Goal: Information Seeking & Learning: Learn about a topic

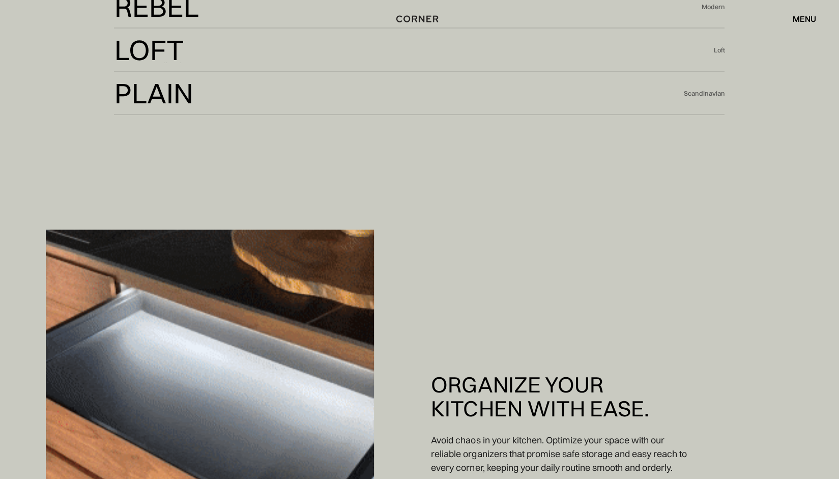
scroll to position [2444, 0]
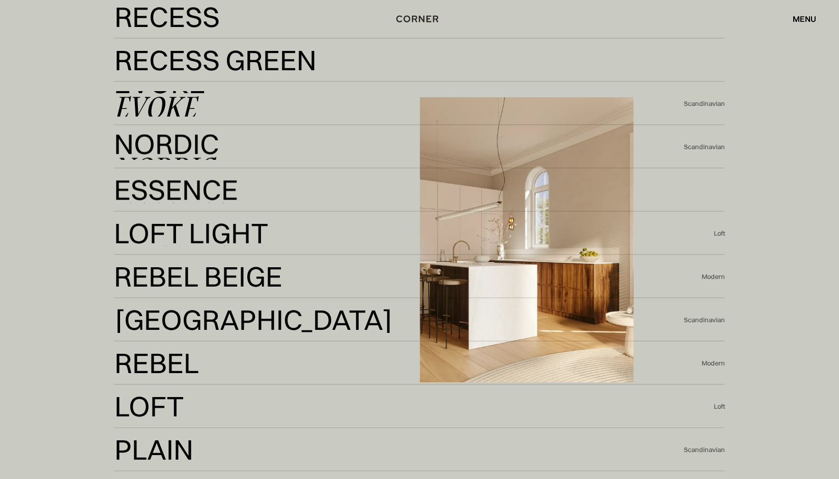
click at [279, 103] on link "Evoke Evoke" at bounding box center [399, 103] width 570 height 25
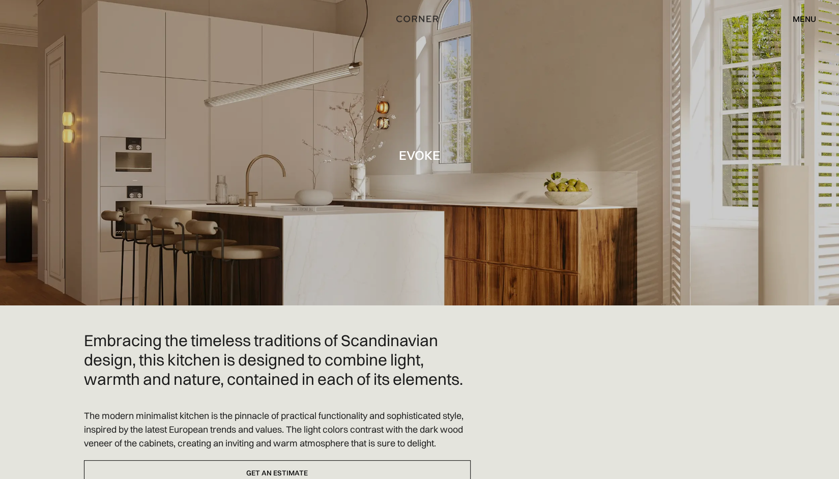
click at [805, 19] on div "menu" at bounding box center [804, 19] width 23 height 8
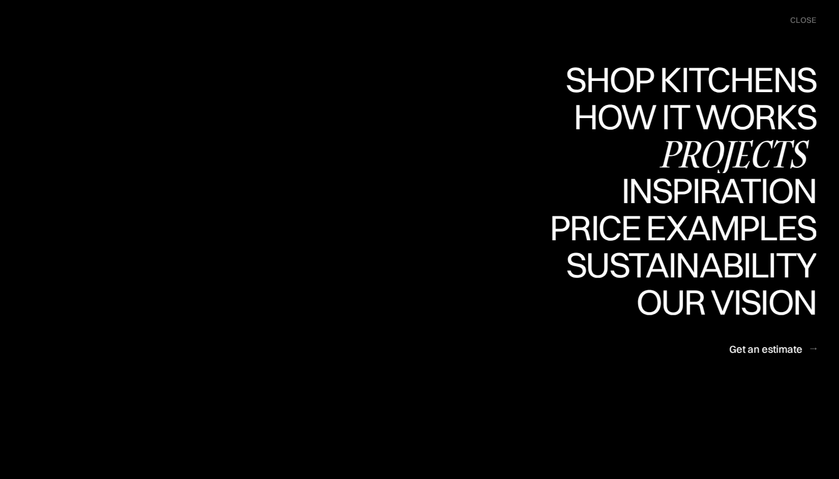
click at [691, 161] on div "Projects" at bounding box center [734, 154] width 165 height 36
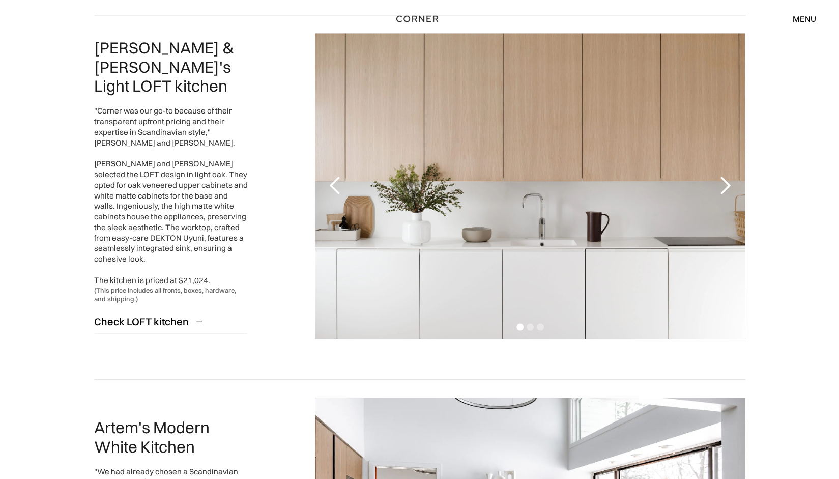
scroll to position [865, 0]
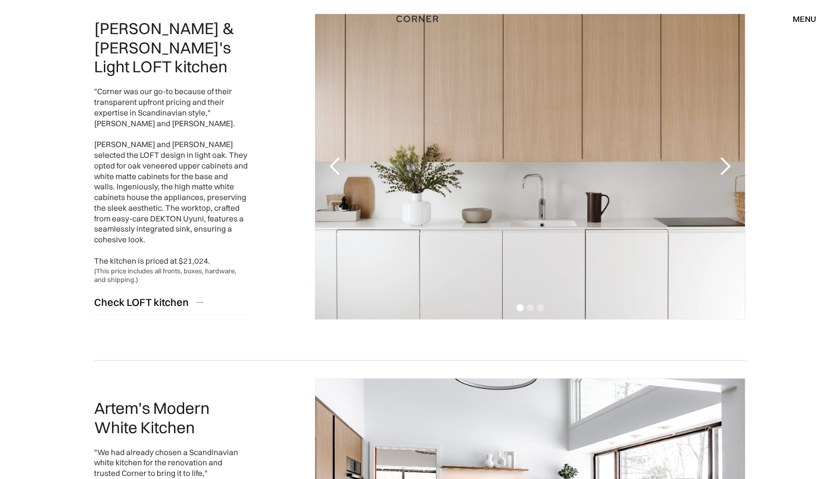
drag, startPoint x: 581, startPoint y: 182, endPoint x: 704, endPoint y: 163, distance: 123.5
click at [582, 180] on div "1 of 3" at bounding box center [530, 166] width 430 height 305
click at [719, 170] on div "next slide" at bounding box center [725, 166] width 20 height 20
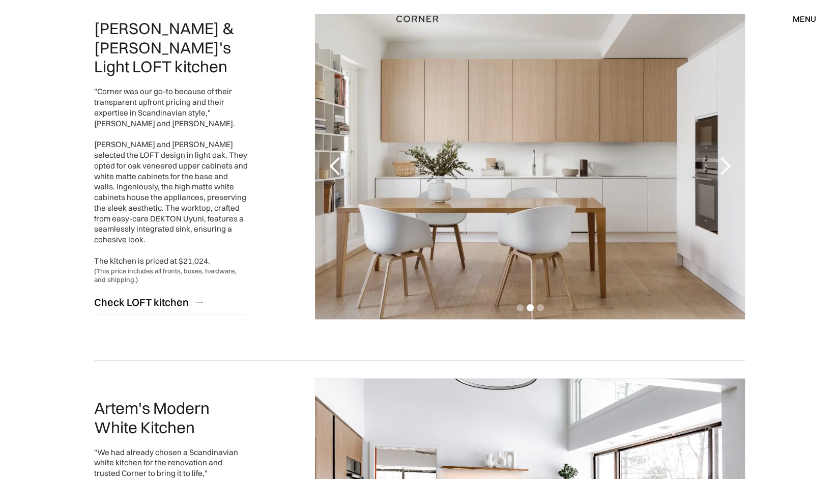
click at [720, 170] on div "next slide" at bounding box center [725, 166] width 20 height 20
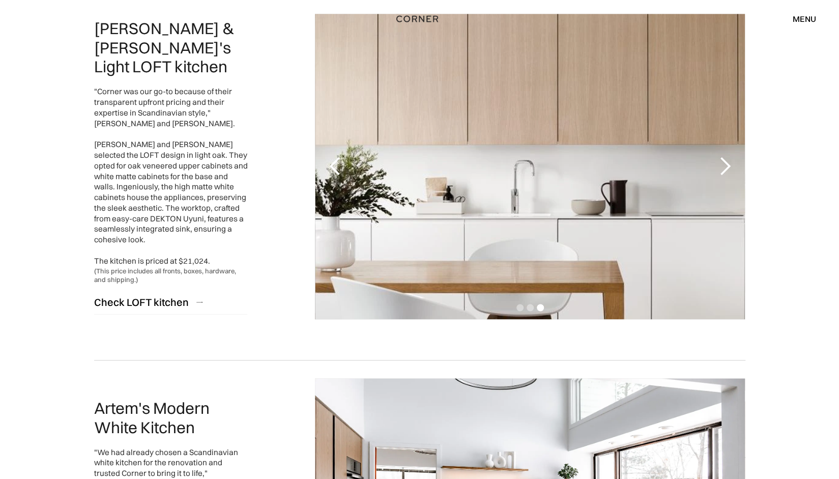
click at [720, 170] on div "next slide" at bounding box center [725, 166] width 20 height 20
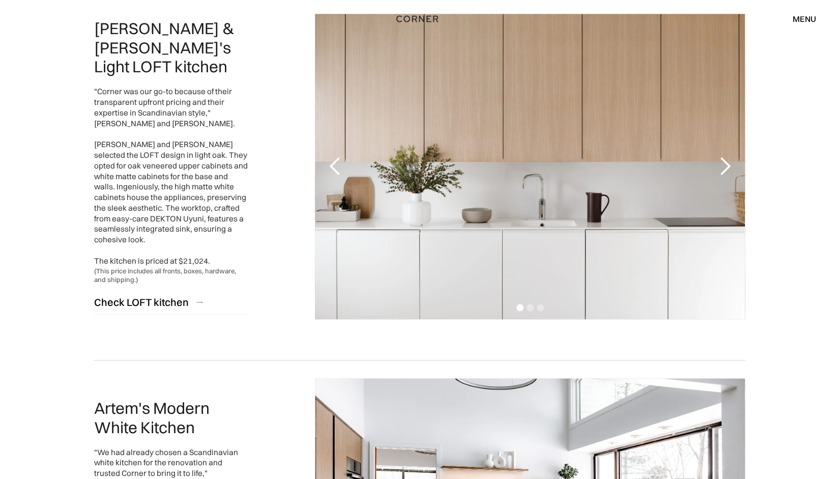
click at [720, 170] on div "next slide" at bounding box center [725, 166] width 20 height 20
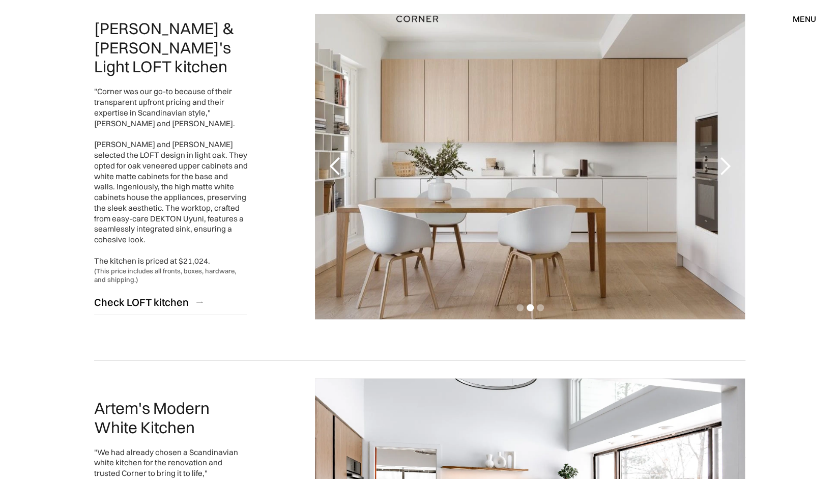
drag, startPoint x: 520, startPoint y: 122, endPoint x: 542, endPoint y: 80, distance: 47.4
click at [542, 80] on div "2 of 3" at bounding box center [530, 166] width 430 height 305
drag, startPoint x: 542, startPoint y: 80, endPoint x: 795, endPoint y: 120, distance: 255.6
click at [706, 95] on div "next slide" at bounding box center [725, 166] width 41 height 305
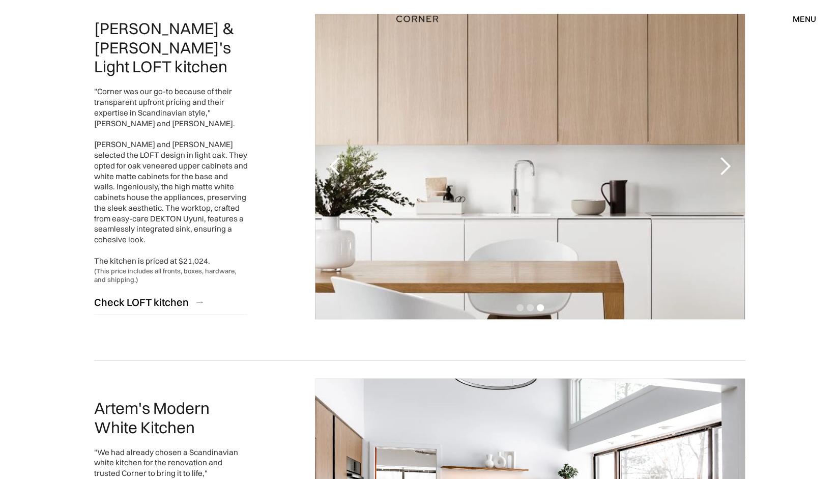
click at [512, 136] on div "3 of 3" at bounding box center [530, 166] width 430 height 305
click at [495, 188] on div "3 of 3" at bounding box center [530, 166] width 430 height 305
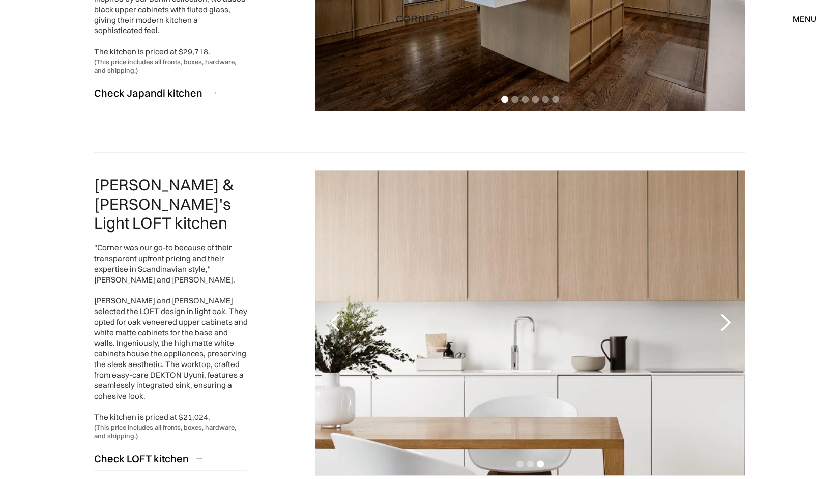
scroll to position [764, 0]
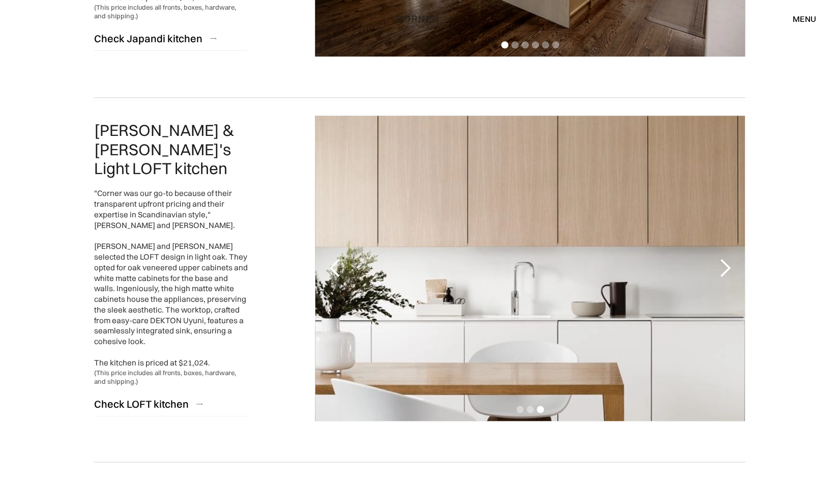
drag, startPoint x: 555, startPoint y: 222, endPoint x: 337, endPoint y: 271, distance: 223.2
click at [337, 271] on div "previous slide" at bounding box center [335, 268] width 20 height 20
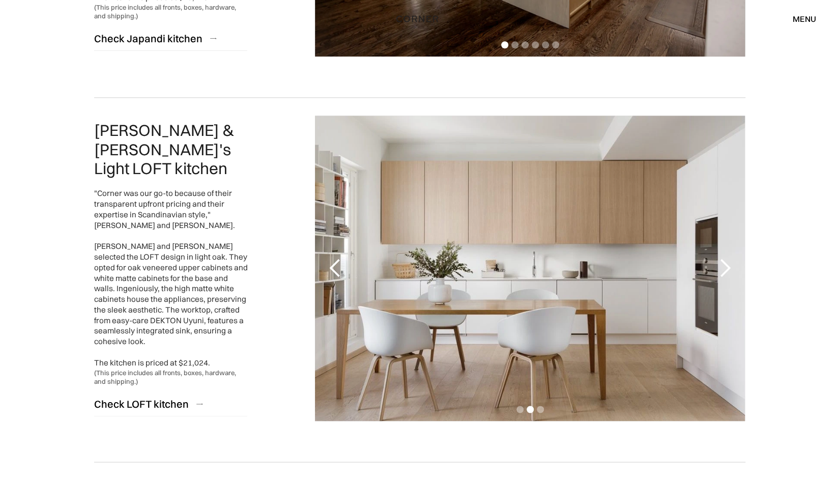
drag, startPoint x: 630, startPoint y: 209, endPoint x: 504, endPoint y: 257, distance: 135.0
click at [503, 258] on div "2 of 3" at bounding box center [530, 268] width 430 height 305
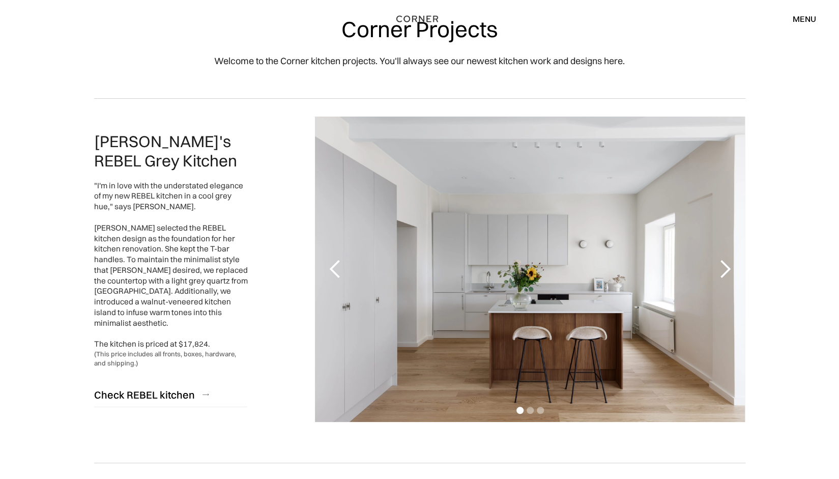
scroll to position [0, 0]
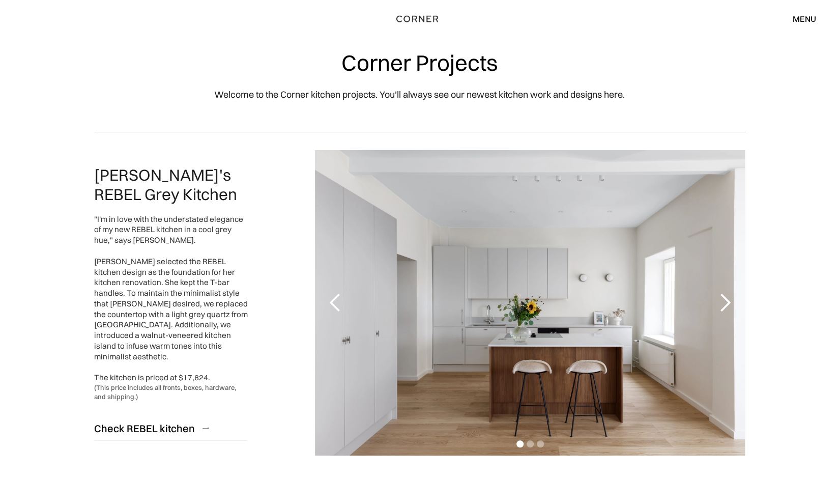
click at [797, 17] on div "menu" at bounding box center [804, 19] width 23 height 8
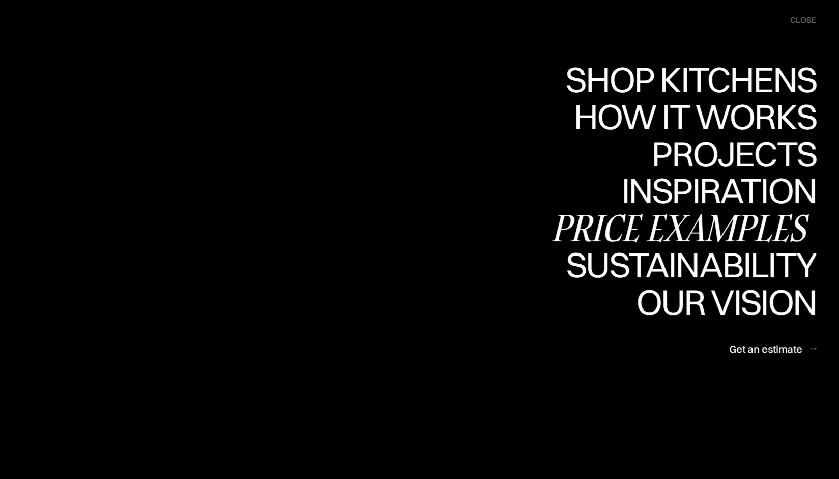
click at [662, 228] on div "Price examples" at bounding box center [683, 228] width 267 height 36
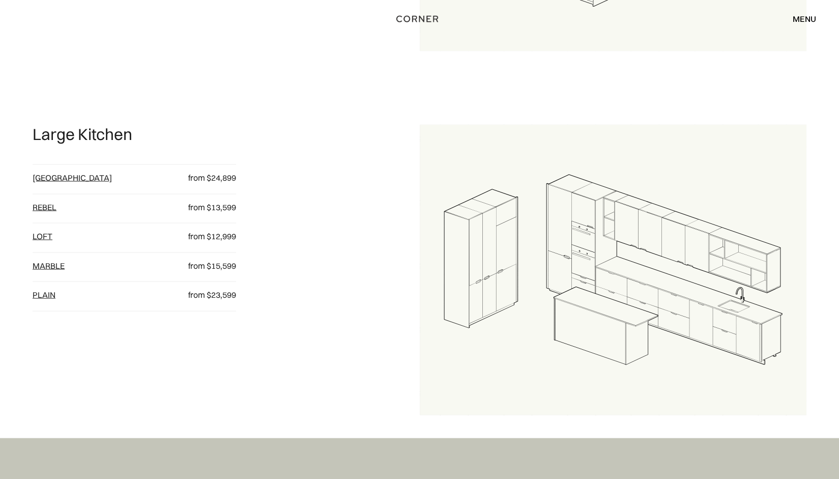
scroll to position [1222, 0]
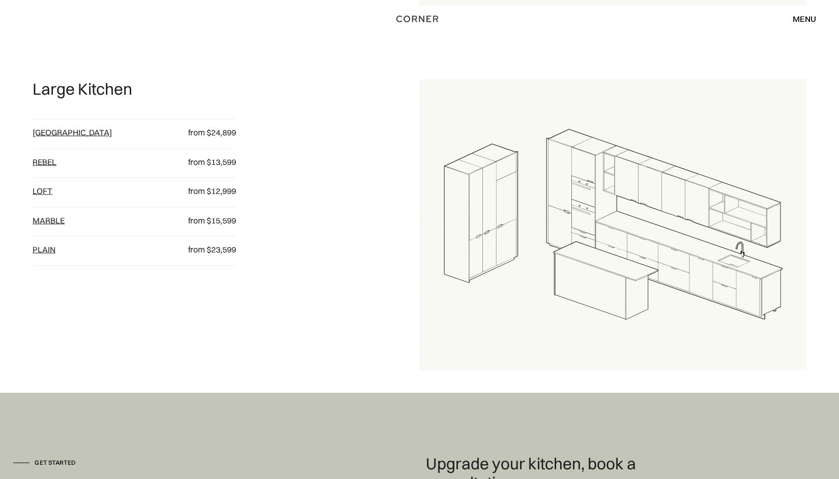
click at [42, 161] on link "Rebel" at bounding box center [45, 161] width 24 height 10
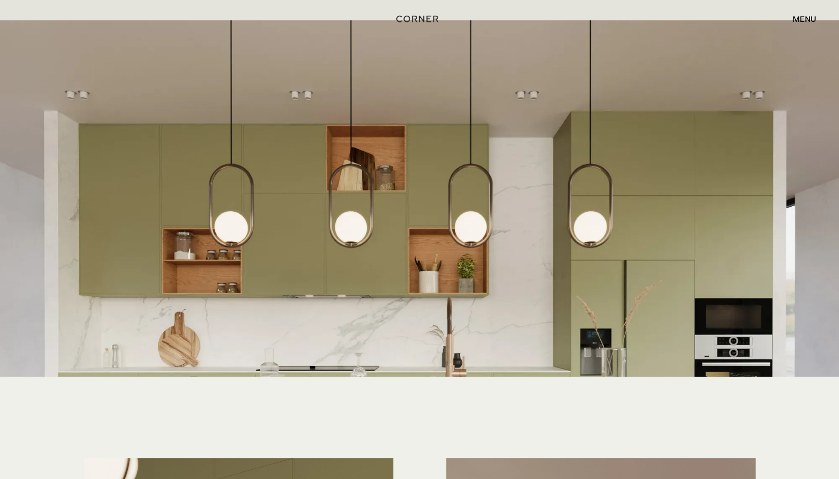
scroll to position [583, 0]
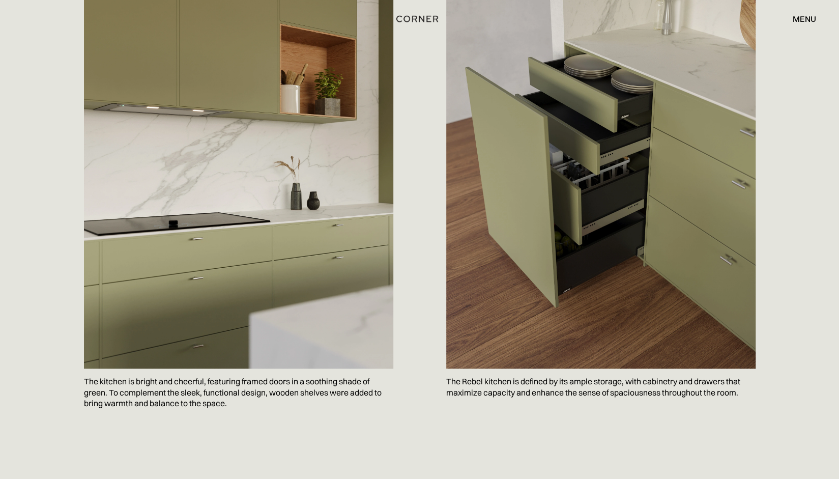
click at [799, 25] on div "menu close" at bounding box center [800, 18] width 34 height 17
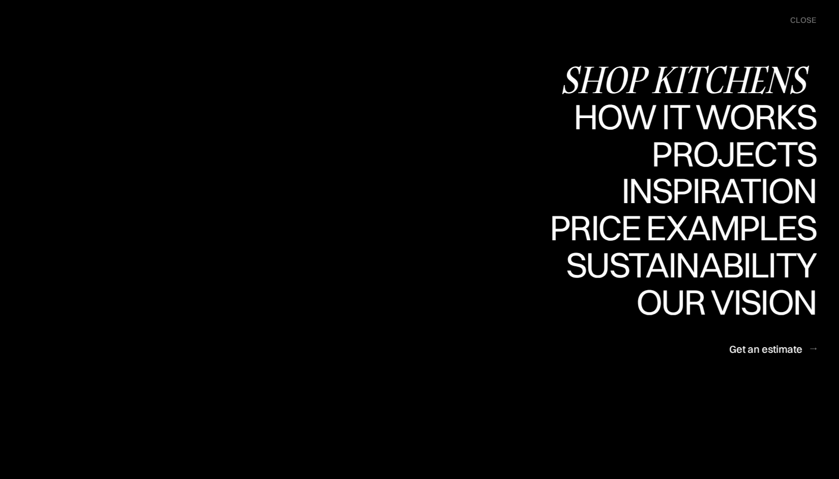
click at [634, 72] on div "Shop Kitchens" at bounding box center [688, 80] width 256 height 36
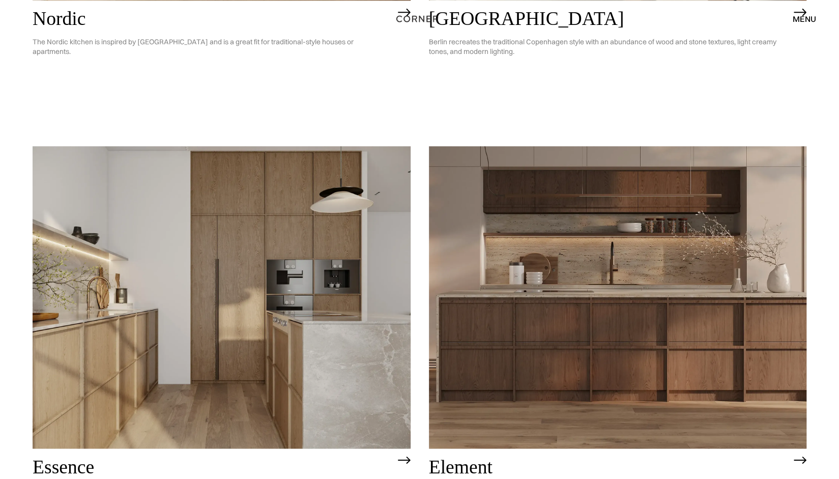
scroll to position [899, 0]
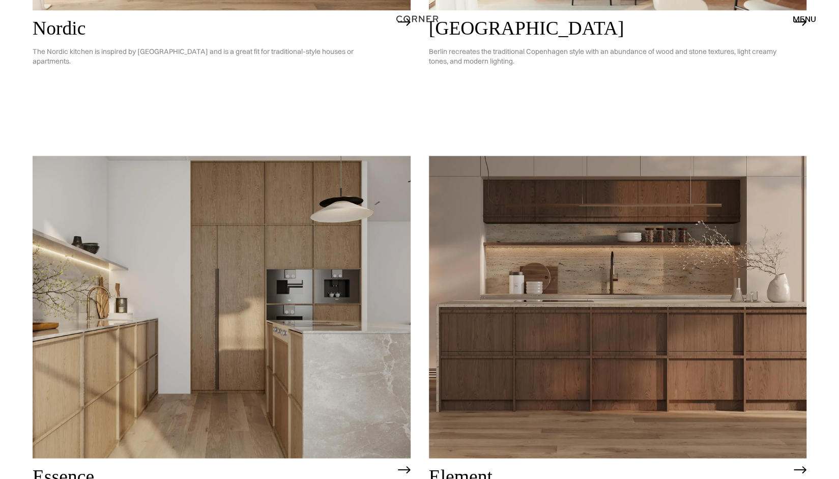
click at [262, 200] on img at bounding box center [222, 307] width 378 height 302
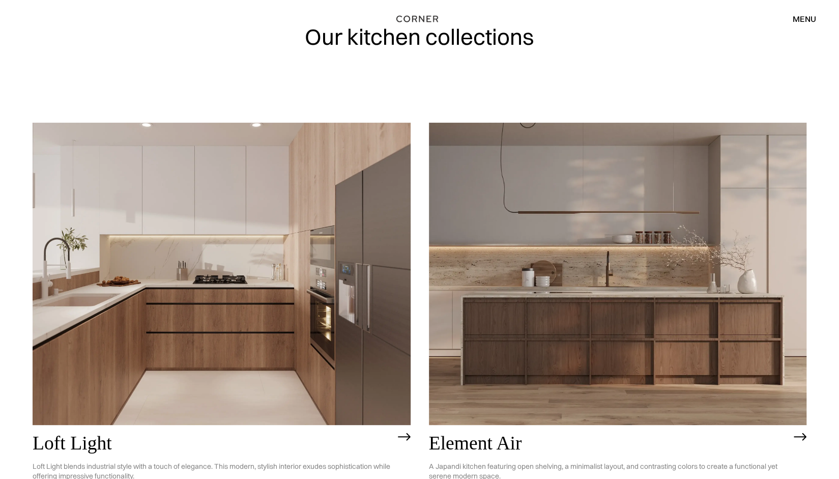
scroll to position [51, 0]
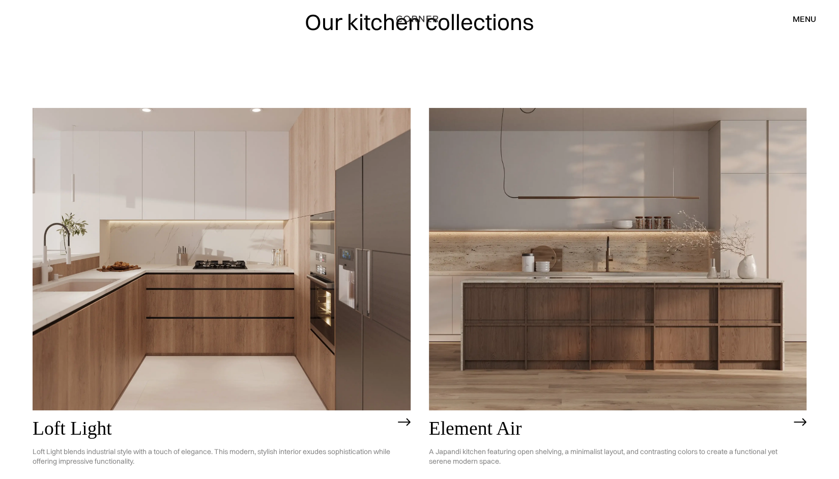
click at [282, 186] on img at bounding box center [222, 259] width 378 height 302
